Goal: Find specific page/section: Find specific page/section

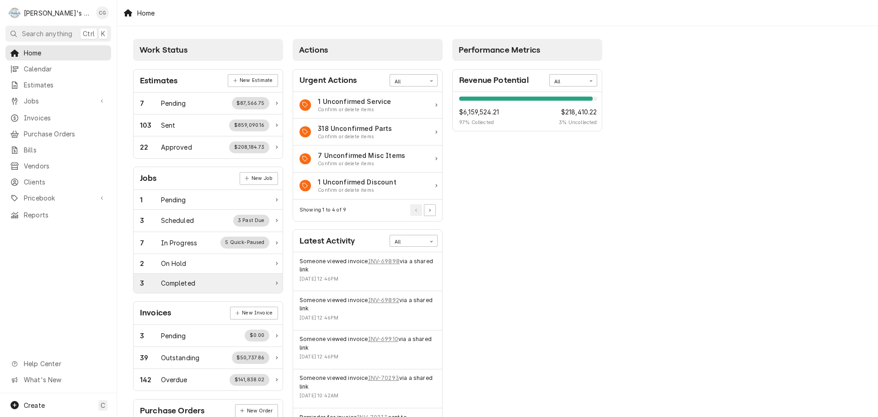
click at [191, 289] on div "3 Completed" at bounding box center [208, 283] width 149 height 19
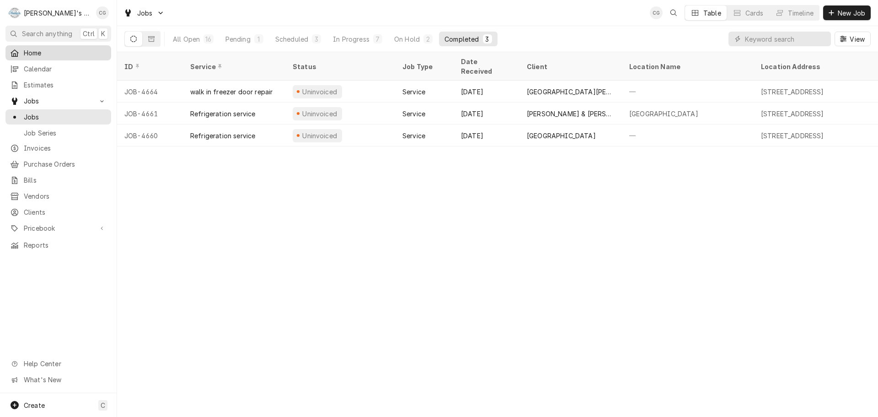
click at [89, 50] on span "Home" at bounding box center [65, 53] width 83 height 10
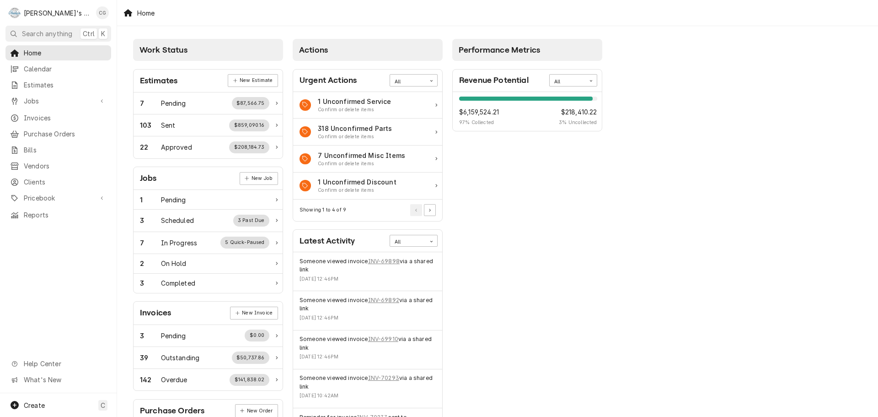
click at [551, 277] on div "Performance Metrics Revenue Potential All 97% $6,159,524.21 97 % Collected $218…" at bounding box center [528, 331] width 160 height 594
click at [539, 324] on div "Performance Metrics Revenue Potential All 97% $6,159,524.21 97 % Collected $218…" at bounding box center [528, 331] width 160 height 594
click at [26, 34] on span "Search anything" at bounding box center [47, 34] width 50 height 10
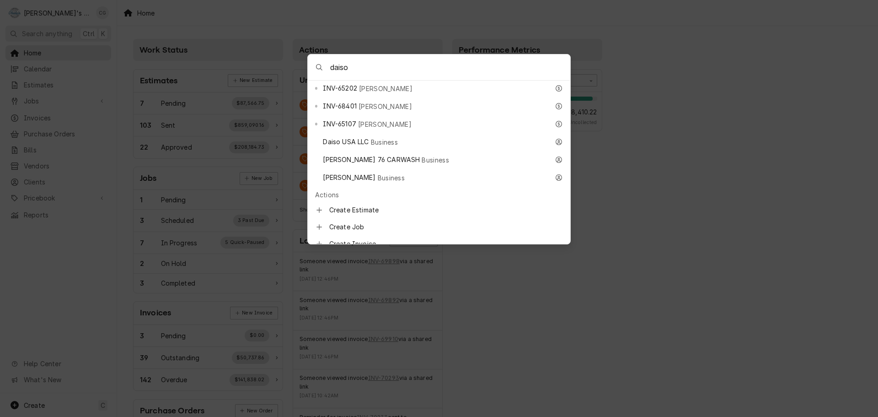
scroll to position [229, 0]
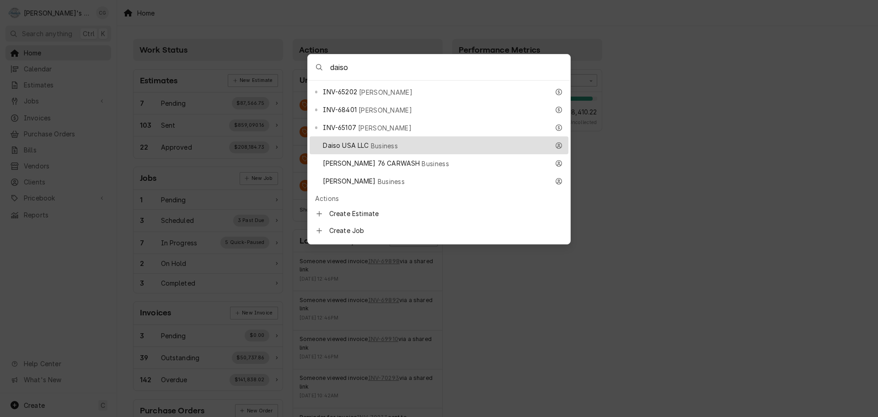
type input "daiso"
click at [394, 140] on div "Daiso USA LLC Business" at bounding box center [436, 145] width 226 height 11
